Goal: Task Accomplishment & Management: Complete application form

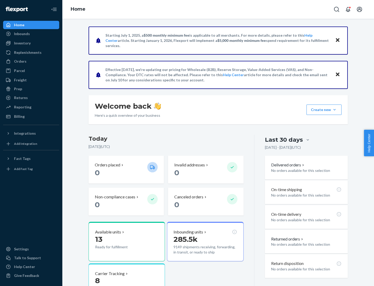
click at [335, 110] on button "Create new Create new inbound Create new order Create new product" at bounding box center [324, 110] width 35 height 10
click at [31, 34] on div "Inbounds" at bounding box center [31, 33] width 55 height 7
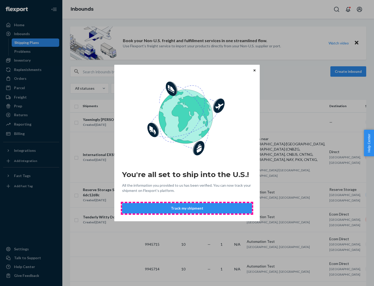
click at [187, 208] on button "Track my shipment" at bounding box center [187, 208] width 130 height 10
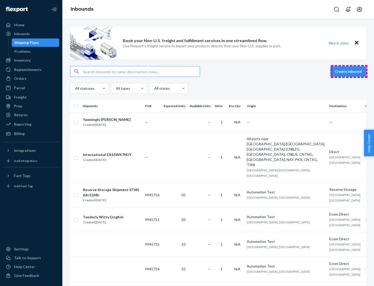
click at [349, 72] on button "Create inbound" at bounding box center [349, 71] width 36 height 10
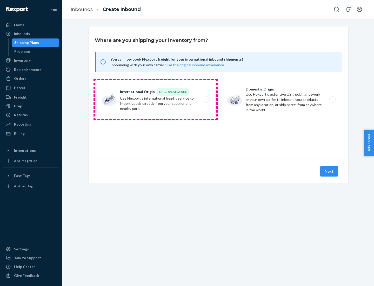
click at [156, 100] on label "International Origin DTC Available Use Flexport's international freight service…" at bounding box center [156, 99] width 122 height 39
click at [207, 100] on input "International Origin DTC Available Use Flexport's international freight service…" at bounding box center [208, 99] width 3 height 3
radio input "true"
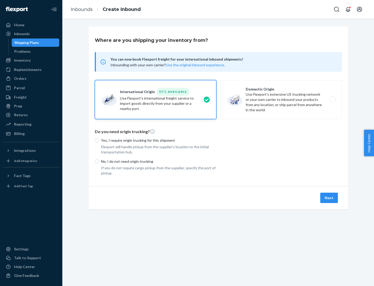
click at [159, 161] on p "No, I do not need origin trucking" at bounding box center [158, 161] width 115 height 5
click at [99, 161] on input "No, I do not need origin trucking" at bounding box center [97, 161] width 4 height 4
radio input "true"
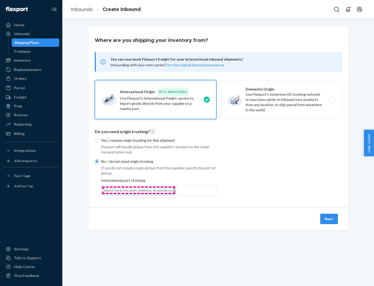
click at [139, 190] on div "Search by a city, port, address, or postal code" at bounding box center [139, 190] width 73 height 5
click at [104, 190] on input "Search by a city, port, address, or postal code" at bounding box center [103, 190] width 1 height 5
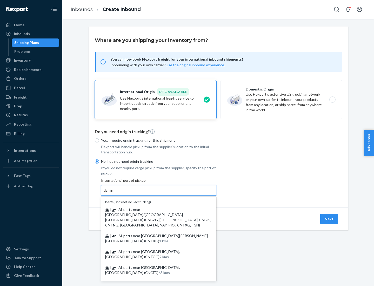
click at [154, 209] on span "| All ports near [GEOGRAPHIC_DATA]/[GEOGRAPHIC_DATA], [GEOGRAPHIC_DATA] (CNBZG,…" at bounding box center [158, 217] width 106 height 20
click at [114, 193] on input "tianjin" at bounding box center [108, 190] width 11 height 5
type input "All ports near [GEOGRAPHIC_DATA]/[GEOGRAPHIC_DATA], [GEOGRAPHIC_DATA] (CNBZG, […"
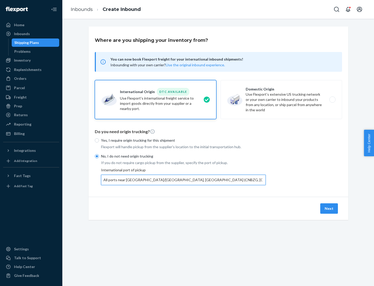
click at [330, 208] on button "Next" at bounding box center [330, 208] width 18 height 10
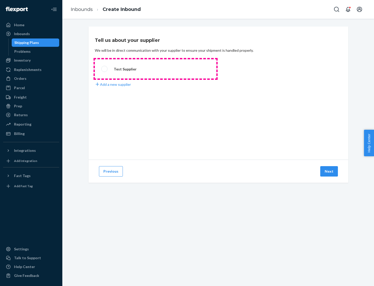
click at [156, 69] on label "Test Supplier" at bounding box center [156, 68] width 122 height 19
click at [105, 69] on input "Test Supplier" at bounding box center [102, 68] width 3 height 3
radio input "true"
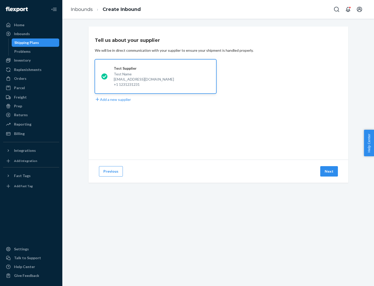
click at [330, 171] on button "Next" at bounding box center [330, 171] width 18 height 10
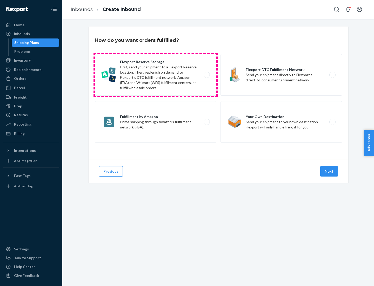
click at [156, 75] on label "Flexport Reserve Storage First, send your shipment to a Flexport Reserve locati…" at bounding box center [156, 75] width 122 height 42
click at [207, 75] on input "Flexport Reserve Storage First, send your shipment to a Flexport Reserve locati…" at bounding box center [208, 74] width 3 height 3
radio input "true"
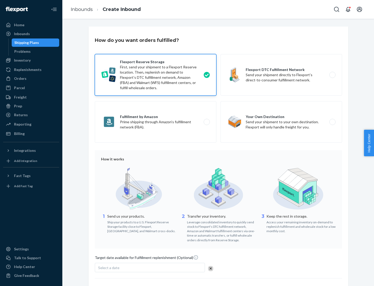
scroll to position [43, 0]
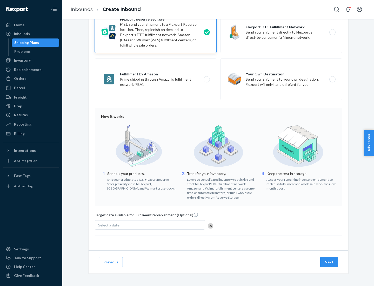
click at [330, 262] on button "Next" at bounding box center [330, 262] width 18 height 10
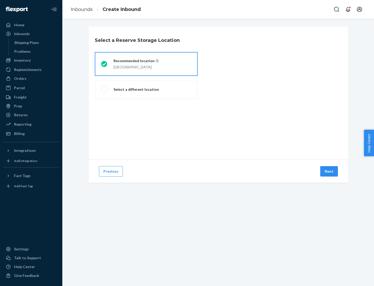
click at [146, 64] on div "[GEOGRAPHIC_DATA]" at bounding box center [136, 66] width 45 height 6
click at [105, 64] on input "Recommended location [GEOGRAPHIC_DATA]" at bounding box center [102, 63] width 3 height 3
click at [330, 171] on button "Next" at bounding box center [330, 171] width 18 height 10
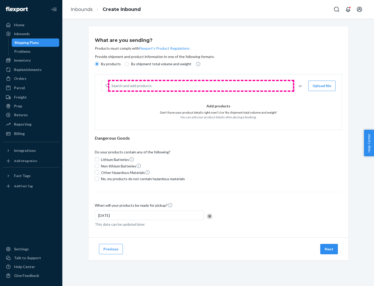
click at [201, 86] on div "Search and add products" at bounding box center [200, 85] width 183 height 9
click at [112, 86] on input "Search and add products" at bounding box center [112, 85] width 1 height 5
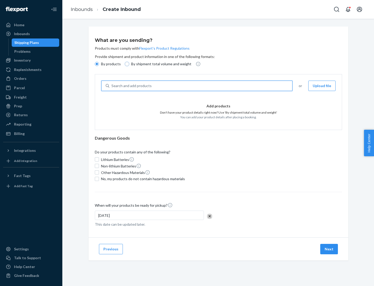
click at [126, 64] on input "By shipment total volume and weight" at bounding box center [127, 64] width 4 height 4
radio input "true"
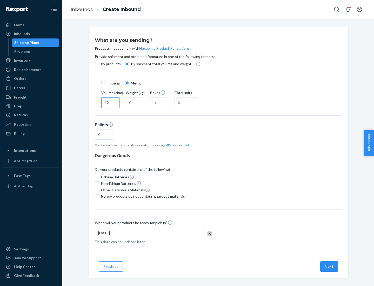
type input "12"
type input "22"
type input "222"
type input "121"
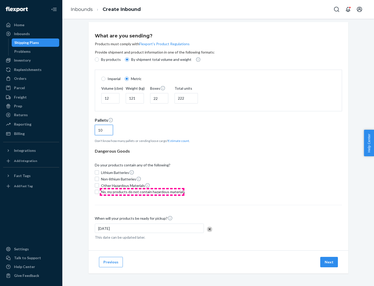
type input "10"
click at [142, 192] on span "No, my products do not contain hazardous materials" at bounding box center [143, 191] width 84 height 5
click at [99, 192] on input "No, my products do not contain hazardous materials" at bounding box center [97, 192] width 4 height 4
checkbox input "true"
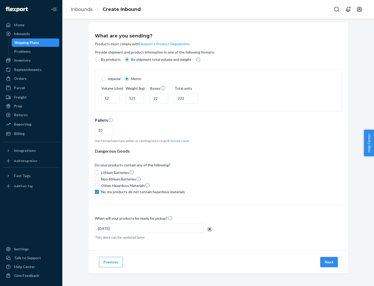
click at [330, 262] on button "Next" at bounding box center [330, 262] width 18 height 10
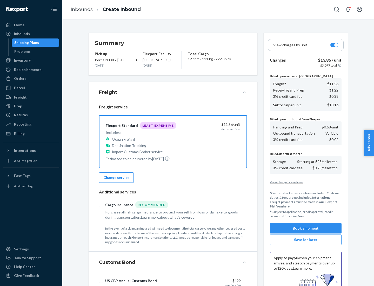
scroll to position [76, 0]
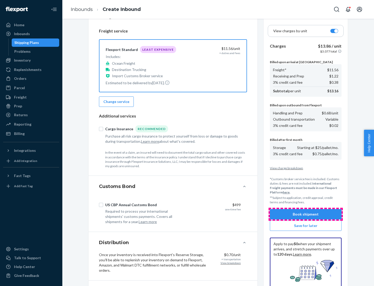
click at [306, 214] on button "Book shipment" at bounding box center [306, 214] width 72 height 10
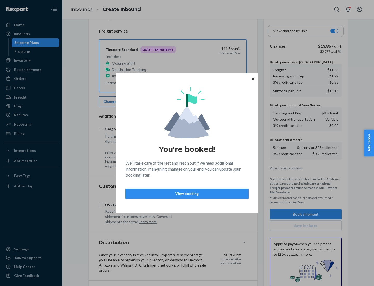
click at [187, 193] on p "View booking" at bounding box center [187, 193] width 114 height 5
